Goal: Task Accomplishment & Management: Manage account settings

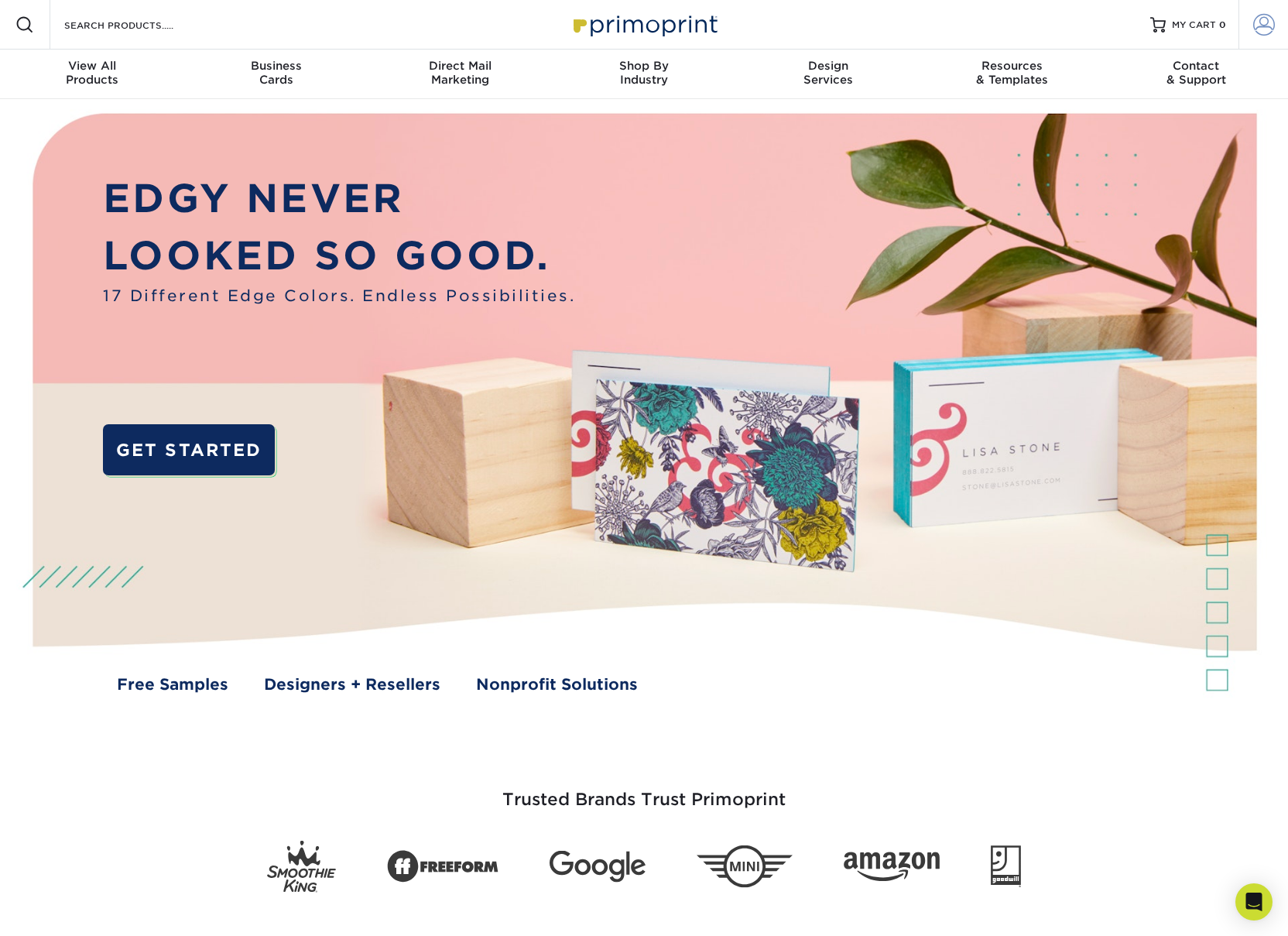
click at [1258, 27] on span at bounding box center [1264, 25] width 22 height 22
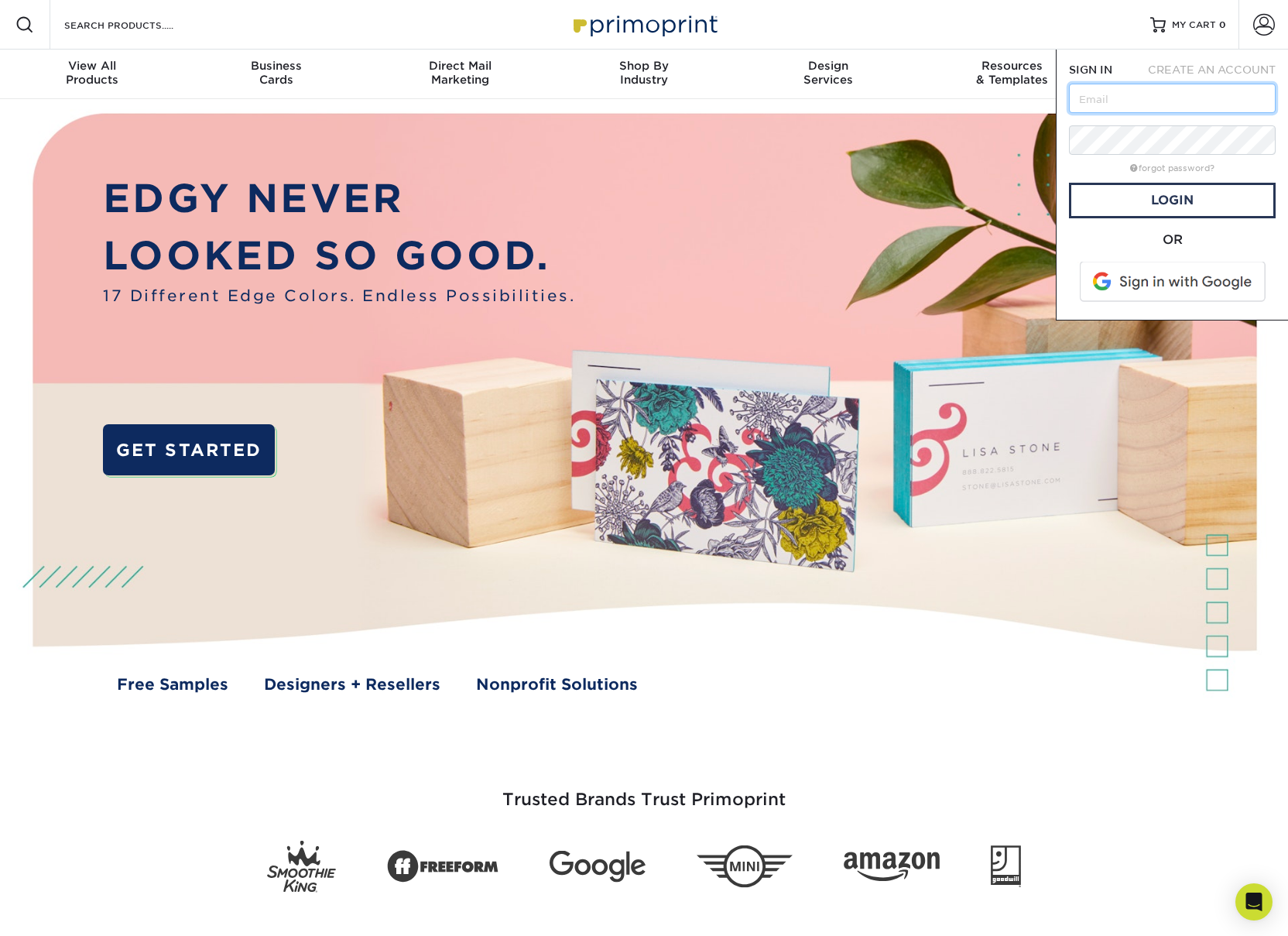
type input "[EMAIL_ADDRESS][DOMAIN_NAME]"
click at [1163, 202] on link "Login" at bounding box center [1172, 201] width 207 height 35
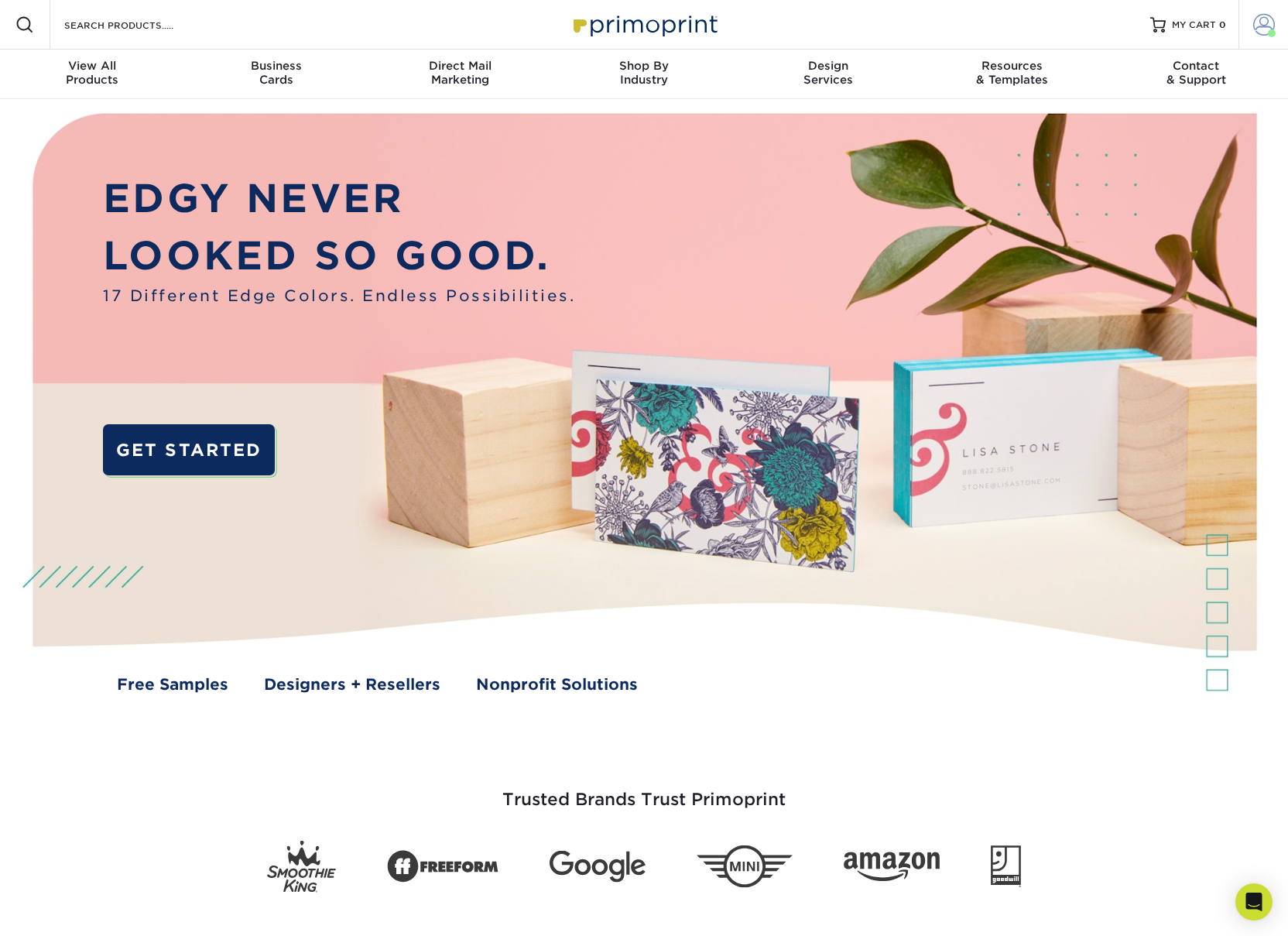
click at [1261, 22] on span at bounding box center [1264, 25] width 22 height 22
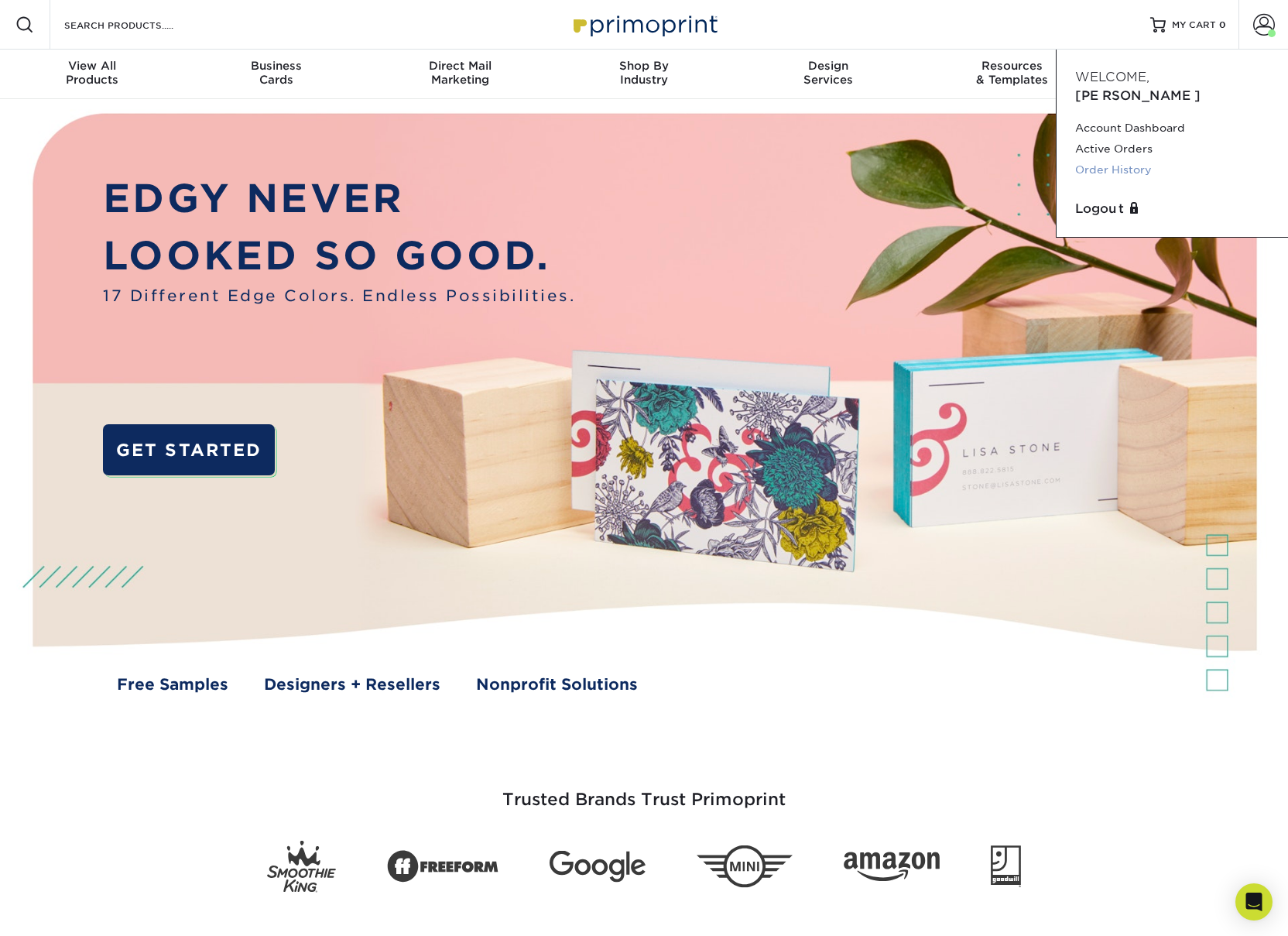
click at [1125, 159] on link "Order History" at bounding box center [1172, 170] width 194 height 21
click at [1120, 159] on link "Order History" at bounding box center [1172, 170] width 194 height 21
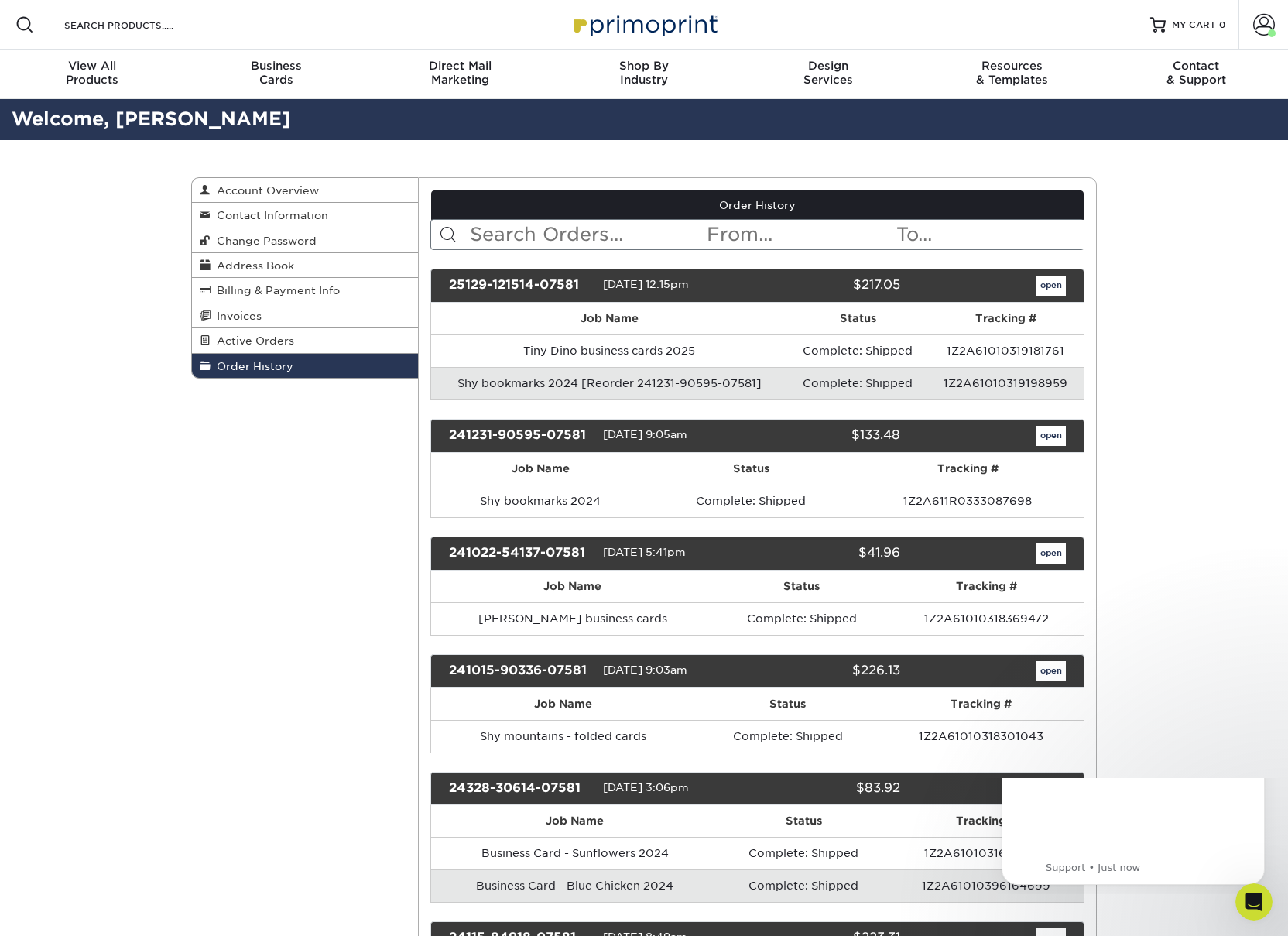
click at [1045, 285] on link "open" at bounding box center [1050, 285] width 29 height 20
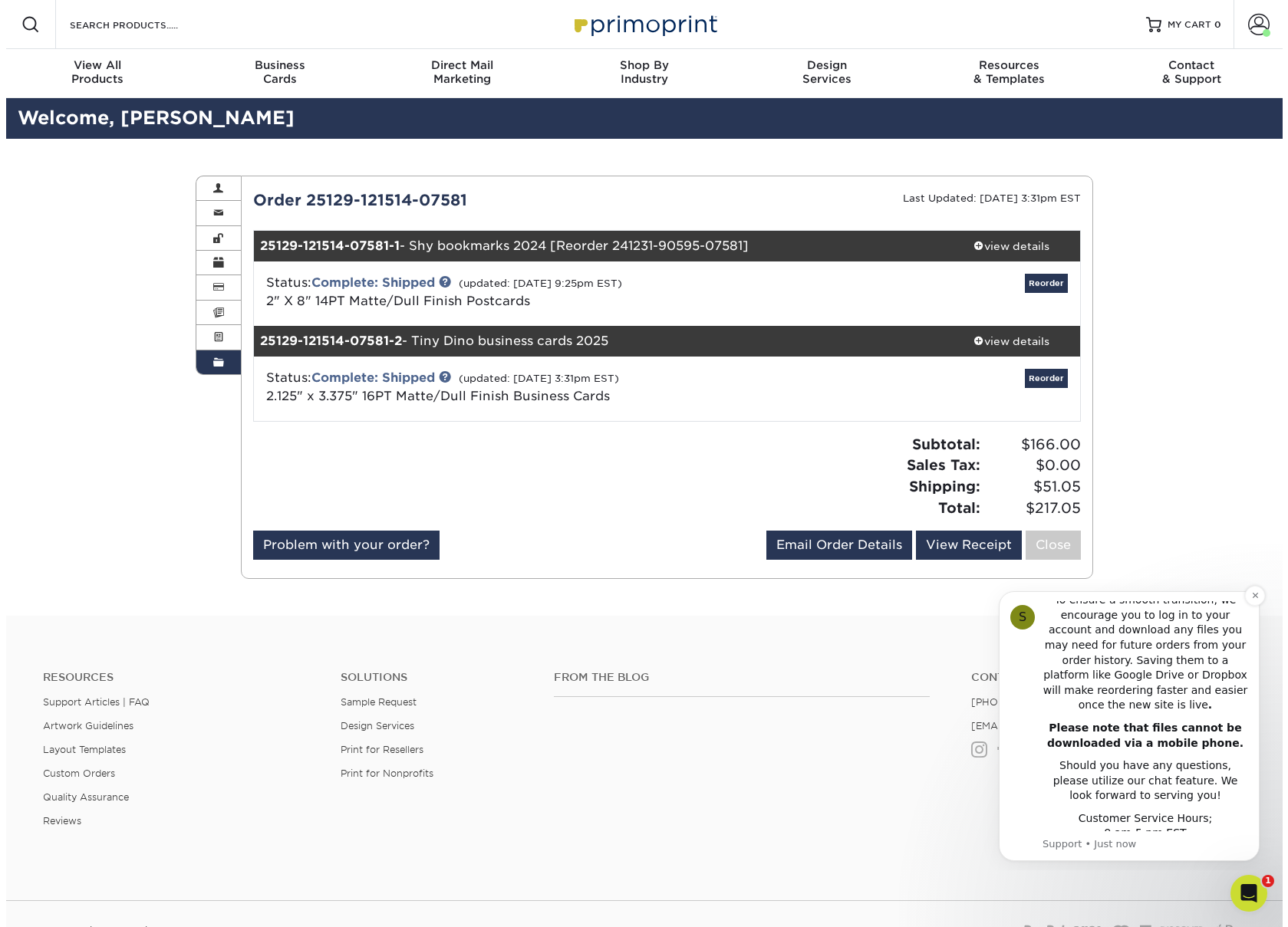
scroll to position [379, 0]
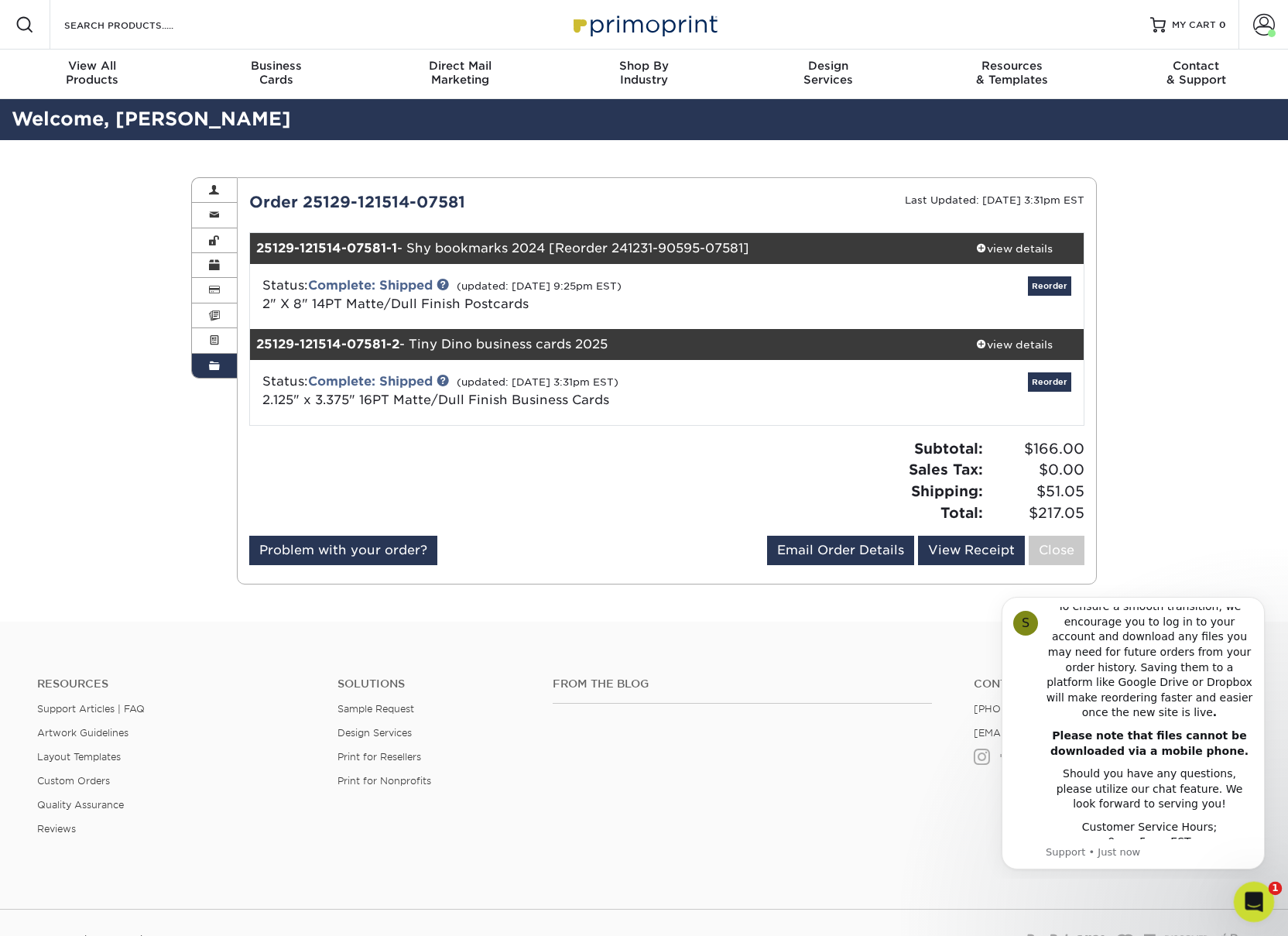
click at [1242, 895] on div "Open Intercom Messenger" at bounding box center [1252, 900] width 51 height 51
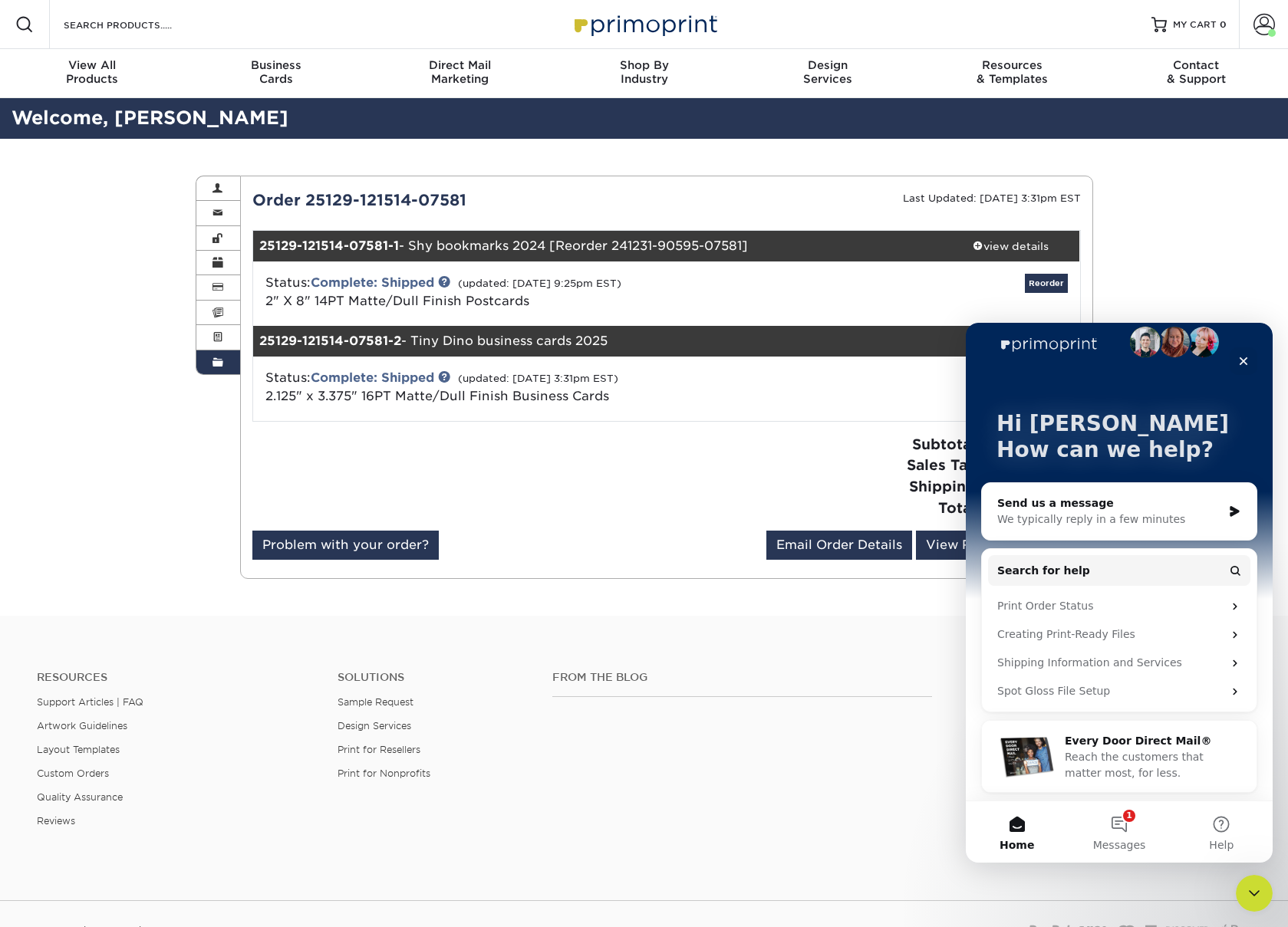
scroll to position [21, 0]
click at [826, 651] on div "Resources Support Articles | FAQ Artwork Guidelines Layout Templates Custom Ord…" at bounding box center [644, 762] width 1288 height 254
click at [1116, 825] on button "1 Messages" at bounding box center [1119, 832] width 102 height 61
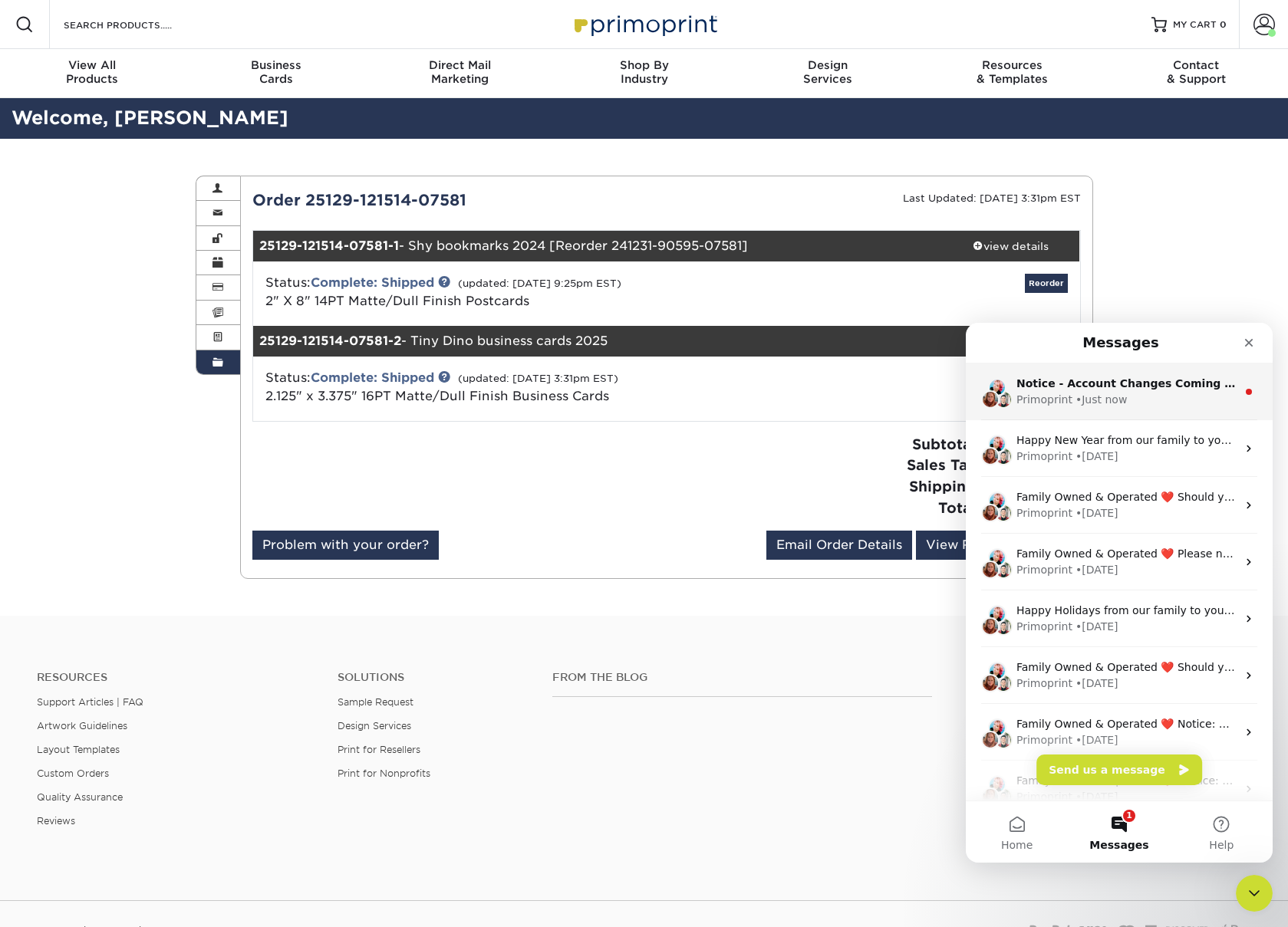
click at [1188, 409] on div "Notice - Account Changes Coming Soon ​ Past Order Files Will Not Transfer: Whil…" at bounding box center [1119, 391] width 306 height 57
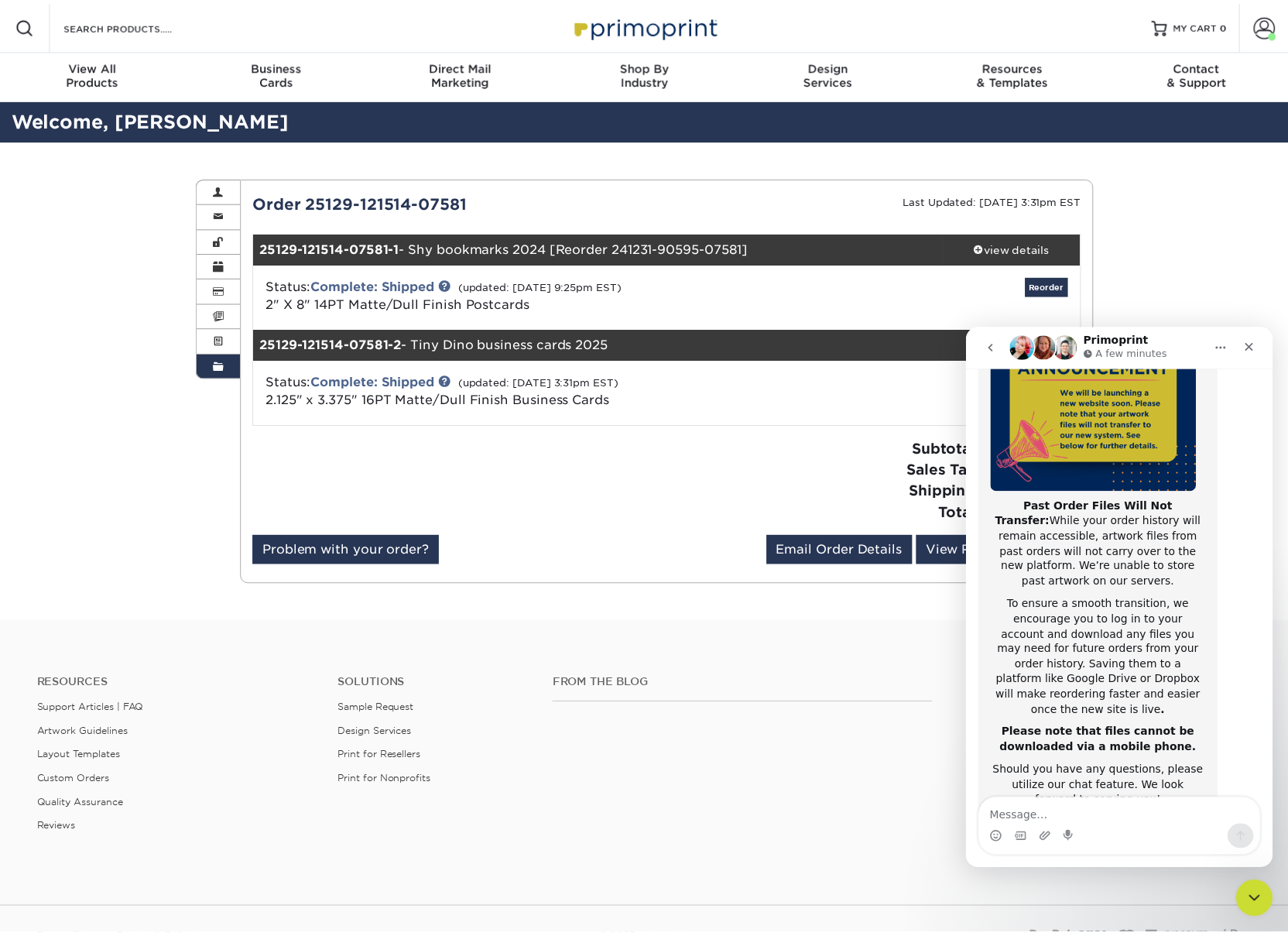
scroll to position [236, 0]
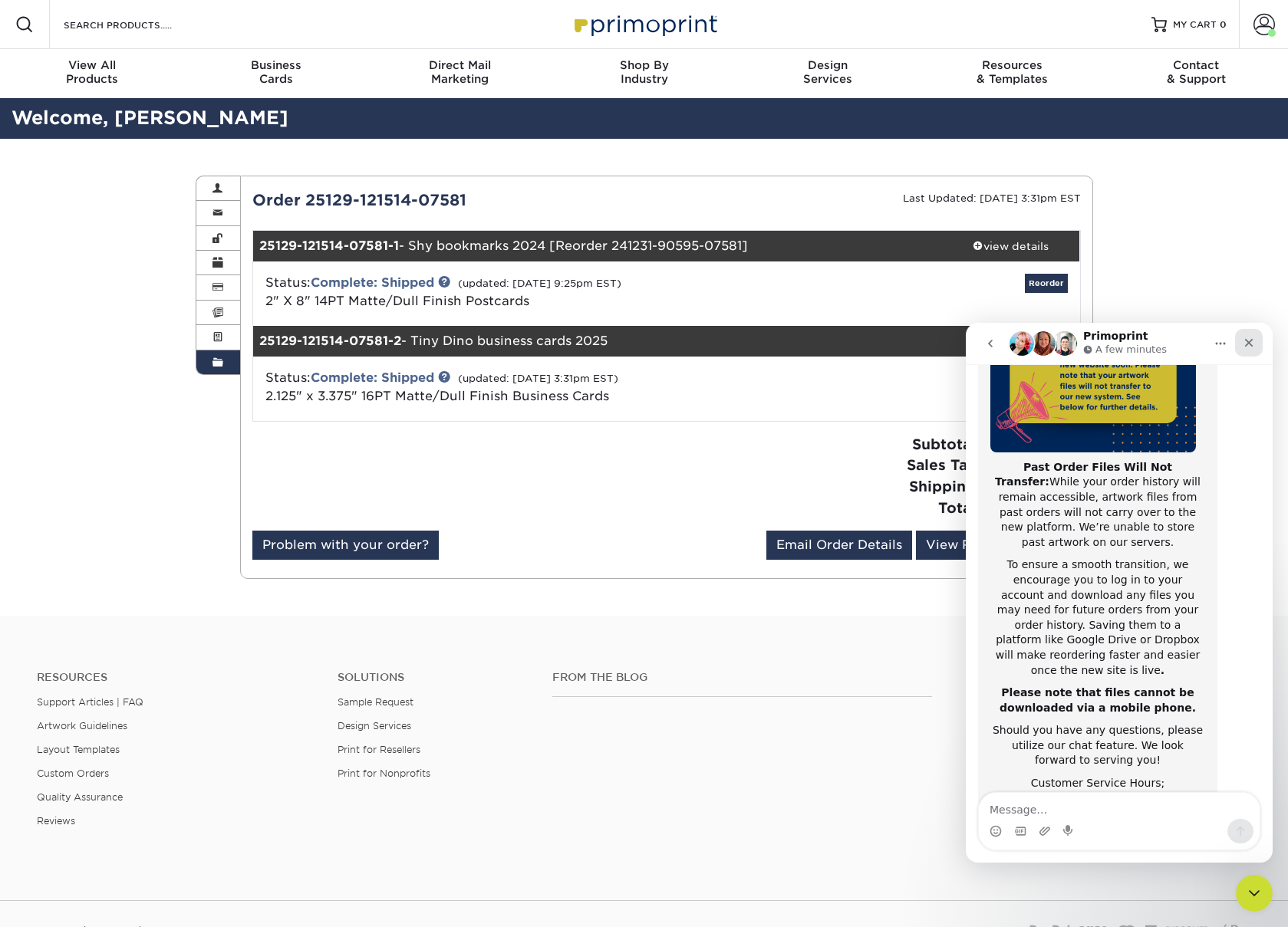
click at [1249, 342] on icon "Close" at bounding box center [1249, 343] width 9 height 9
